Goal: Task Accomplishment & Management: Manage account settings

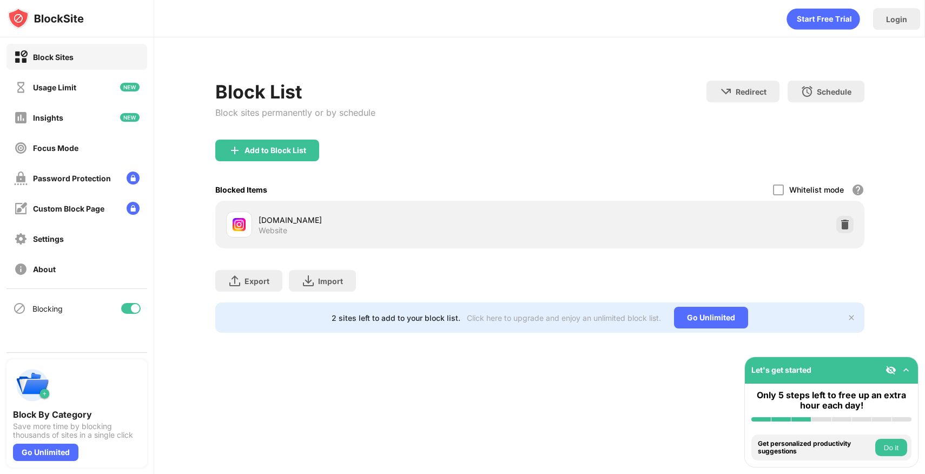
click at [839, 215] on div "[DOMAIN_NAME] Website" at bounding box center [540, 224] width 636 height 35
click at [843, 224] on img at bounding box center [844, 224] width 11 height 11
